Goal: Transaction & Acquisition: Purchase product/service

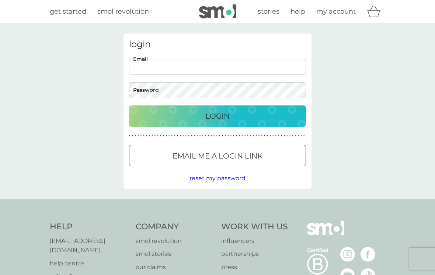
type input "[EMAIL_ADDRESS][DOMAIN_NAME]"
click at [218, 116] on button "Login" at bounding box center [217, 116] width 177 height 21
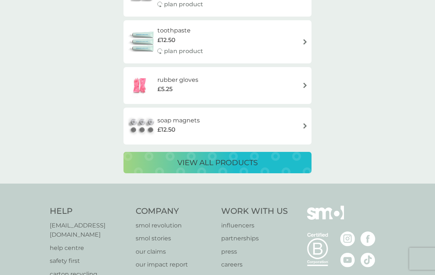
scroll to position [1302, 0]
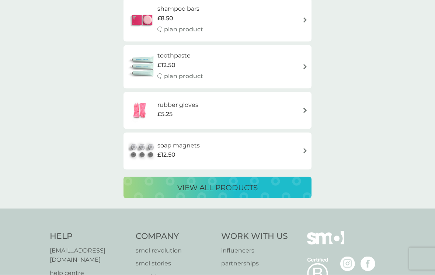
click at [233, 182] on p "view all products" at bounding box center [217, 188] width 80 height 12
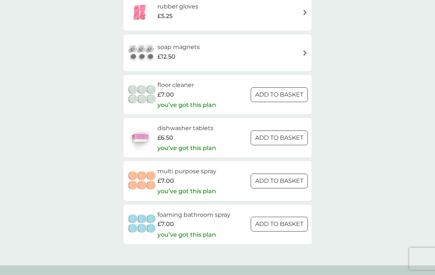
scroll to position [1011, 0]
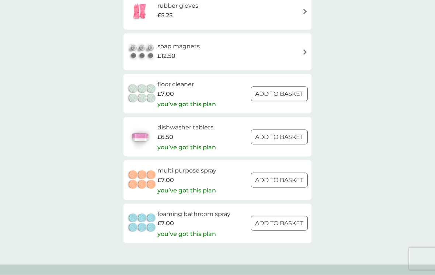
click at [164, 176] on span "£7.00" at bounding box center [166, 181] width 17 height 10
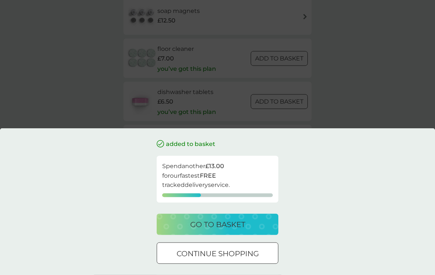
scroll to position [1048, 0]
click at [377, 108] on div "added to basket Spend another £13.00 for our fastest FREE tracked delivery serv…" at bounding box center [217, 137] width 435 height 275
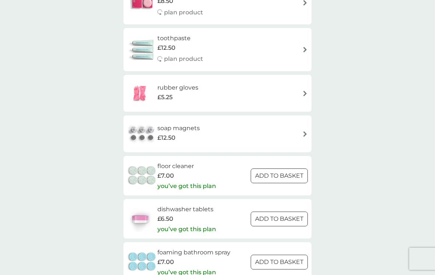
scroll to position [928, 0]
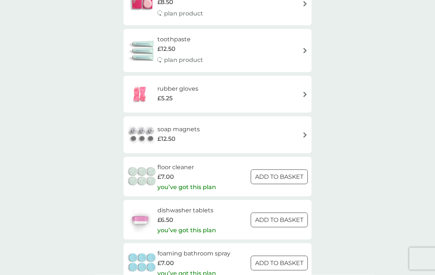
click at [187, 172] on div "£7.00" at bounding box center [187, 177] width 59 height 10
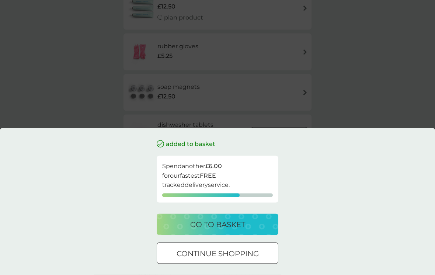
scroll to position [990, 0]
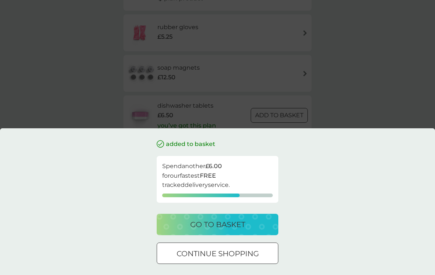
click at [351, 111] on div "added to basket Spend another £6.00 for our fastest FREE tracked delivery servi…" at bounding box center [217, 137] width 435 height 275
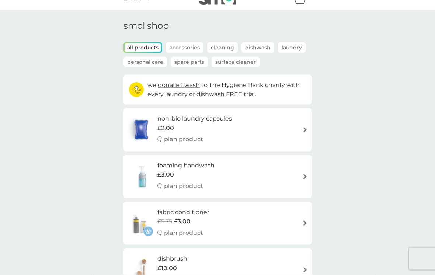
scroll to position [0, 0]
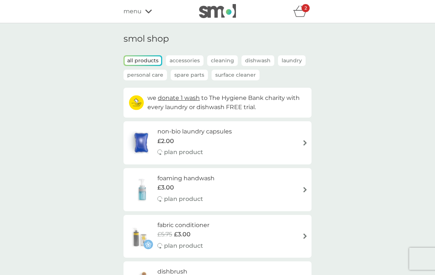
click at [146, 2] on div "refer a friend & you BOTH save smol impact smol shop your smol plans your upcom…" at bounding box center [217, 11] width 435 height 23
click at [300, 16] on icon "basket" at bounding box center [300, 11] width 14 height 11
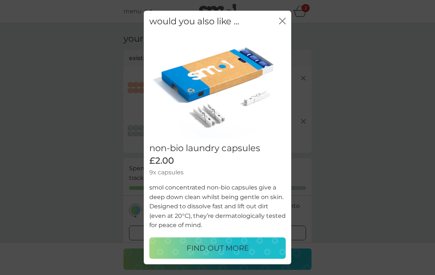
click at [280, 20] on icon "close" at bounding box center [281, 21] width 3 height 6
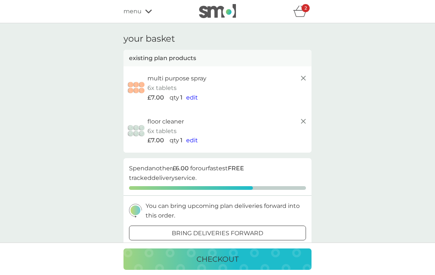
click at [296, 76] on div "multi purpose spray" at bounding box center [228, 79] width 161 height 10
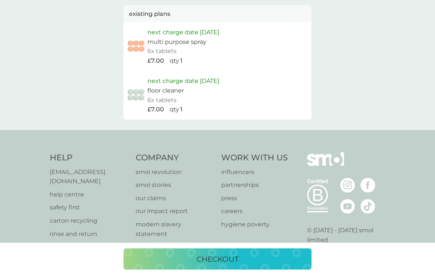
scroll to position [379, 0]
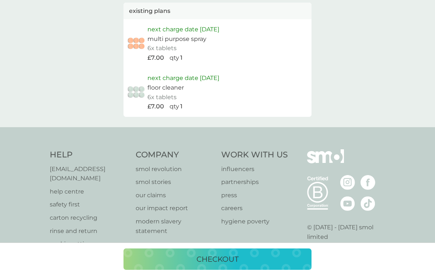
click at [67, 187] on p "help centre" at bounding box center [89, 192] width 79 height 10
